Goal: Task Accomplishment & Management: Manage account settings

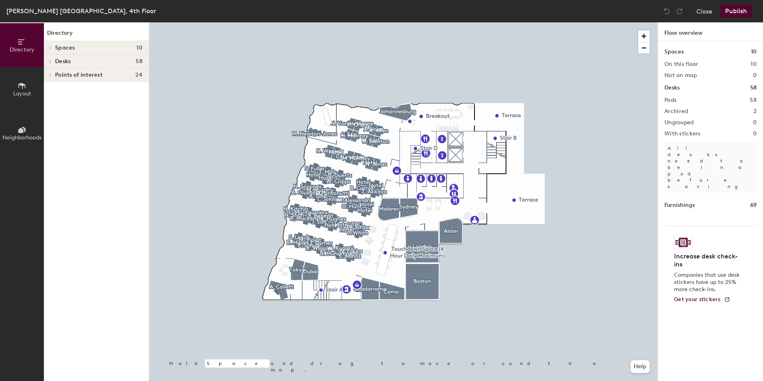
click at [18, 39] on icon at bounding box center [22, 42] width 9 height 9
click at [22, 85] on icon at bounding box center [21, 86] width 7 height 6
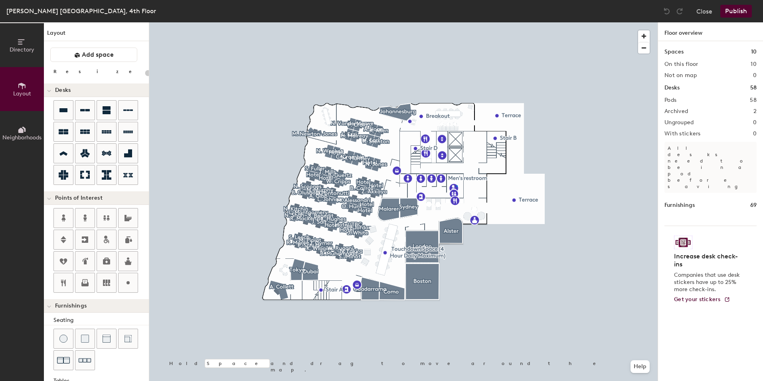
click at [457, 22] on div at bounding box center [403, 22] width 508 height 0
click at [454, 22] on div at bounding box center [403, 22] width 508 height 0
click at [462, 22] on div at bounding box center [403, 22] width 508 height 0
click at [483, 218] on span "Delete" at bounding box center [482, 219] width 28 height 14
click at [474, 22] on div at bounding box center [403, 22] width 508 height 0
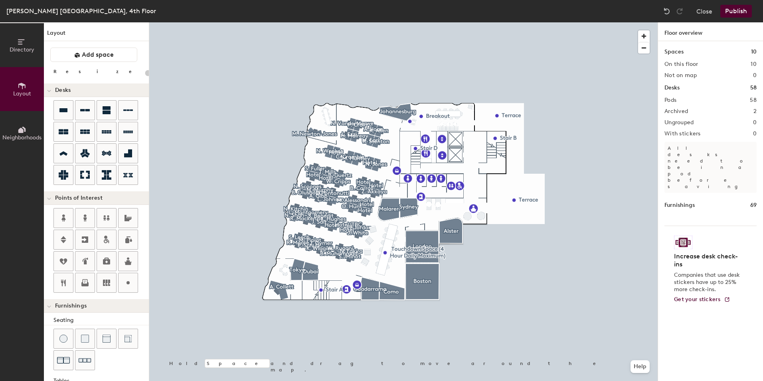
type input "20"
click at [644, 35] on span "button" at bounding box center [644, 36] width 12 height 12
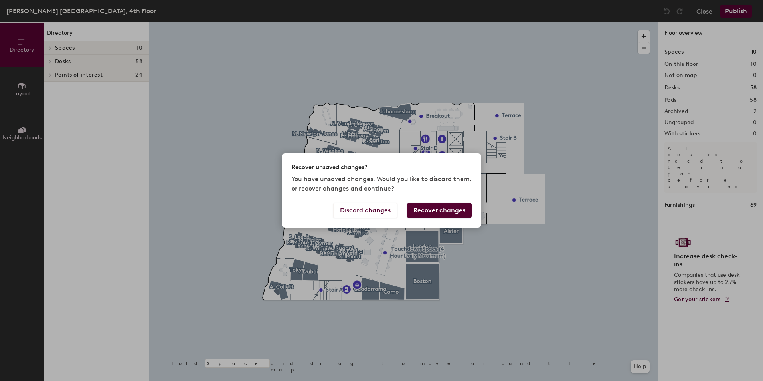
click at [446, 210] on button "Recover changes" at bounding box center [439, 210] width 65 height 15
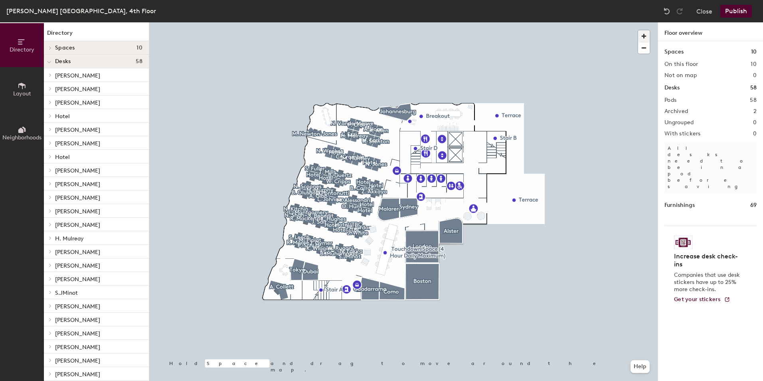
click at [644, 34] on span "button" at bounding box center [644, 36] width 12 height 12
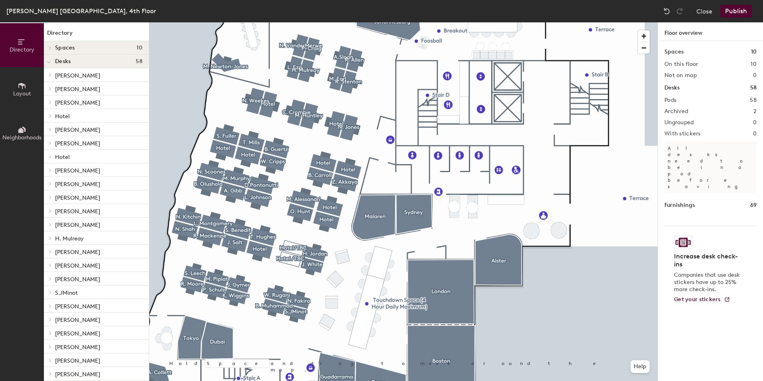
click at [67, 88] on span "[PERSON_NAME]" at bounding box center [77, 89] width 45 height 7
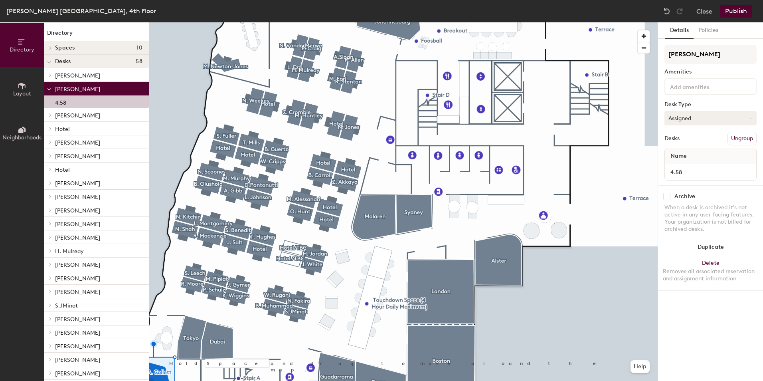
click at [722, 121] on button "Assigned" at bounding box center [710, 118] width 92 height 14
click at [700, 143] on div "Assigned" at bounding box center [705, 143] width 80 height 12
click at [666, 197] on input "checkbox" at bounding box center [666, 196] width 7 height 7
click at [667, 196] on input "checkbox" at bounding box center [666, 196] width 7 height 7
checkbox input "false"
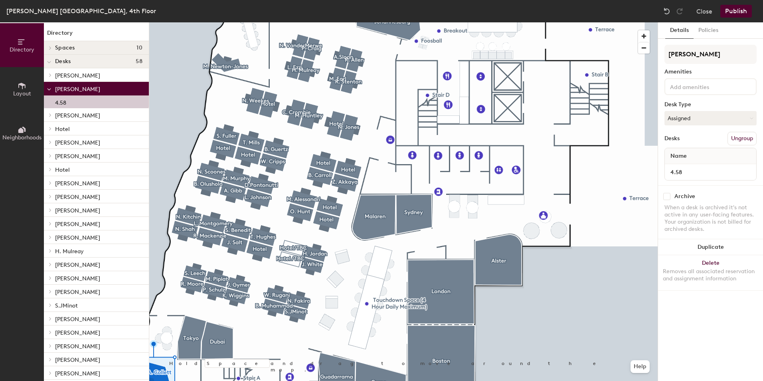
click at [735, 11] on button "Publish" at bounding box center [736, 11] width 32 height 13
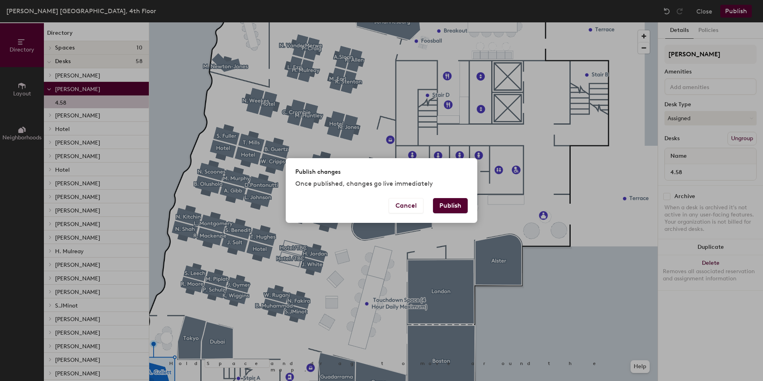
click at [442, 201] on button "Publish" at bounding box center [450, 205] width 35 height 15
